Goal: Task Accomplishment & Management: Complete application form

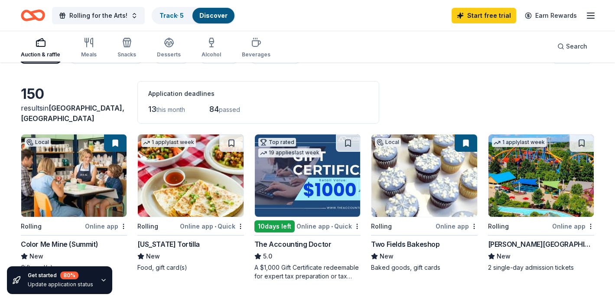
scroll to position [25, 0]
click at [430, 178] on img at bounding box center [424, 176] width 105 height 82
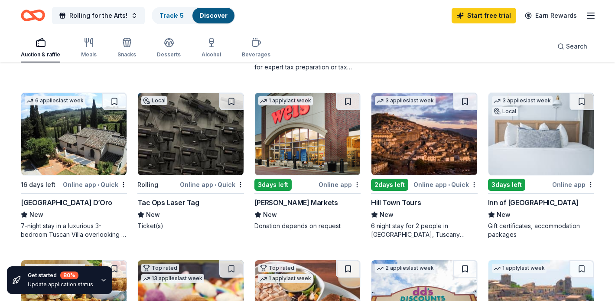
scroll to position [235, 0]
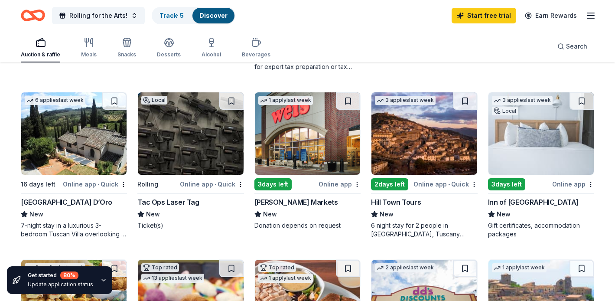
click at [71, 157] on img at bounding box center [73, 133] width 105 height 82
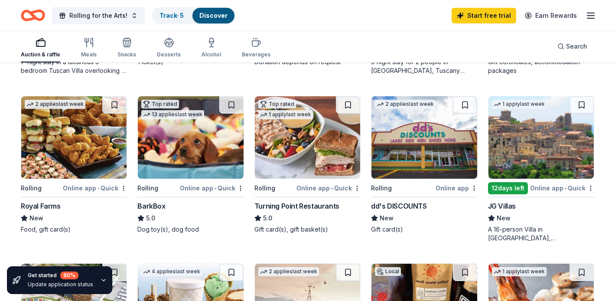
scroll to position [399, 0]
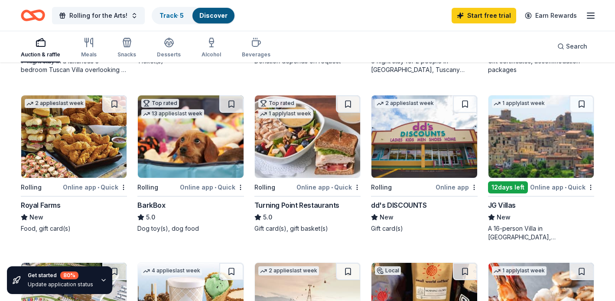
click at [98, 160] on img at bounding box center [73, 136] width 105 height 82
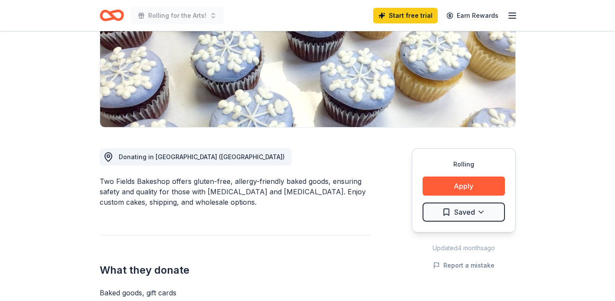
scroll to position [141, 0]
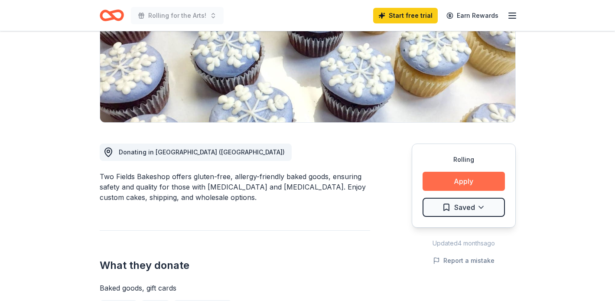
click at [458, 176] on button "Apply" at bounding box center [464, 181] width 82 height 19
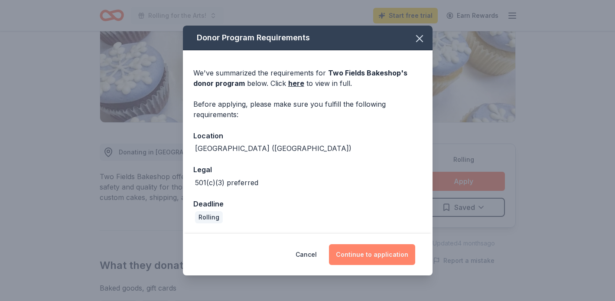
click at [361, 251] on button "Continue to application" at bounding box center [372, 254] width 86 height 21
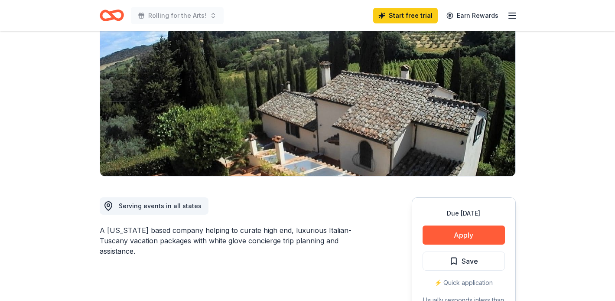
scroll to position [115, 0]
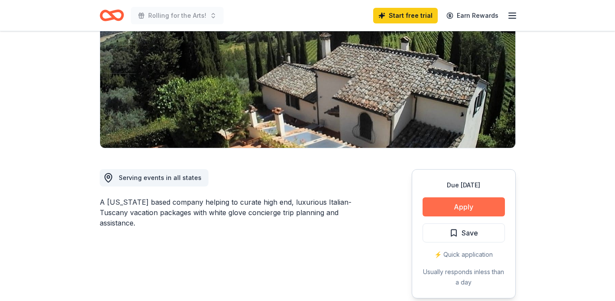
click at [456, 208] on button "Apply" at bounding box center [464, 206] width 82 height 19
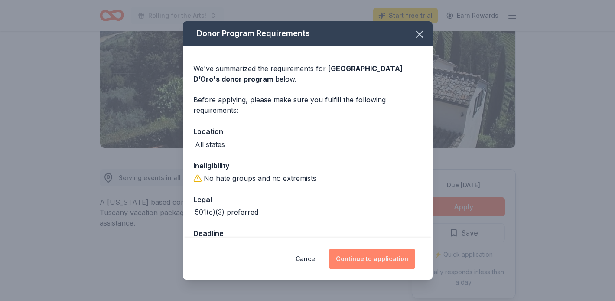
click at [359, 258] on button "Continue to application" at bounding box center [372, 258] width 86 height 21
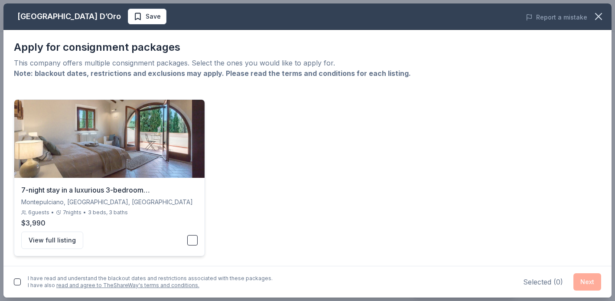
click at [195, 243] on button "button" at bounding box center [192, 240] width 10 height 10
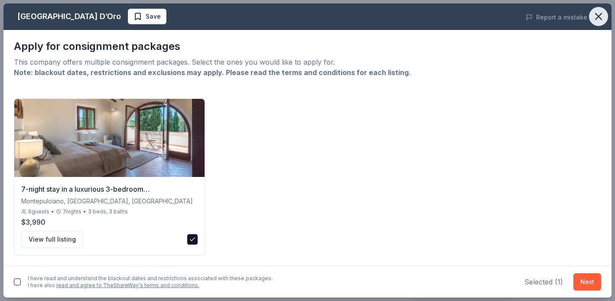
click at [598, 18] on icon "button" at bounding box center [599, 16] width 12 height 12
